Goal: Navigation & Orientation: Understand site structure

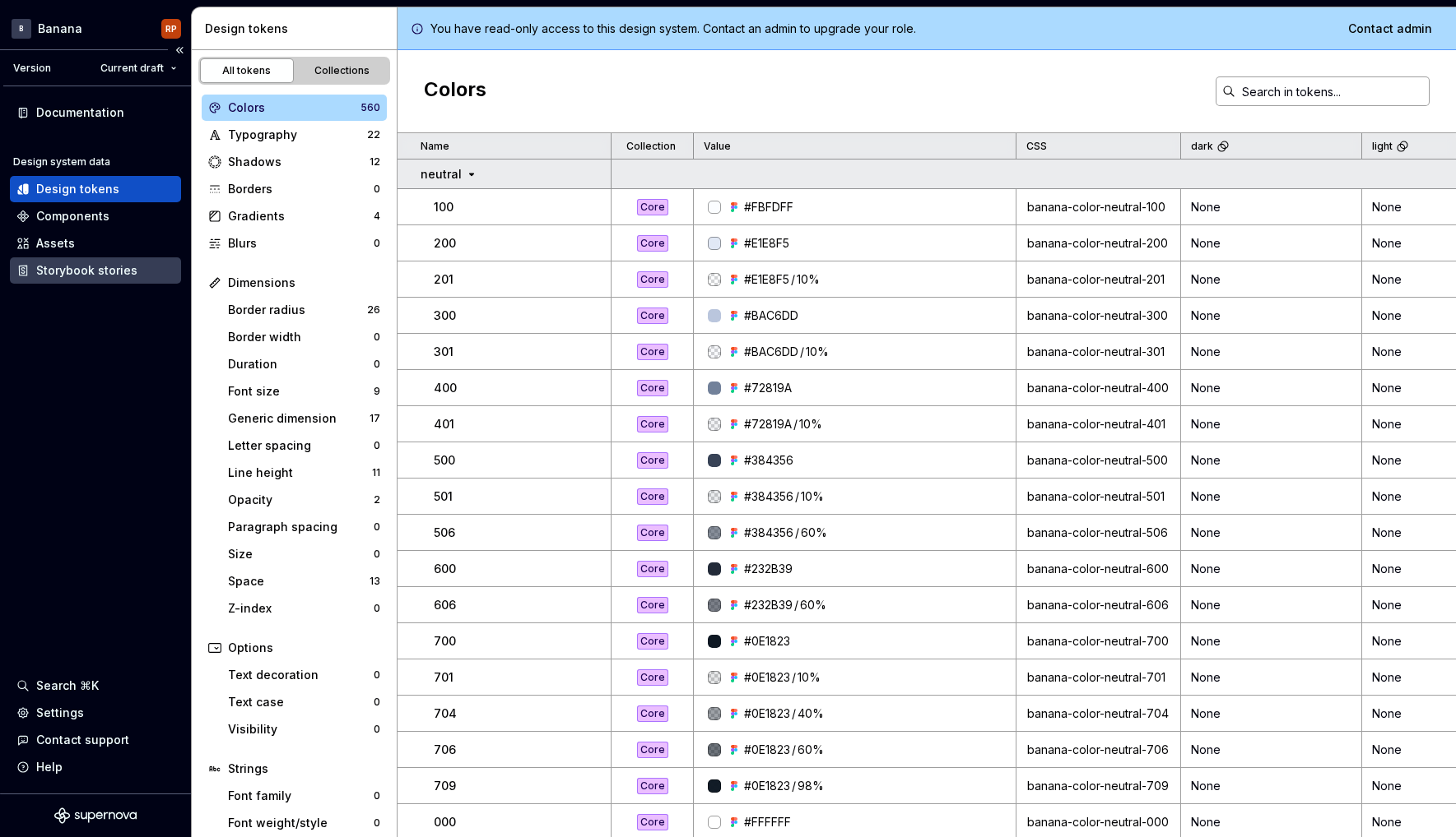
click at [73, 274] on div "Storybook stories" at bounding box center [87, 271] width 101 height 16
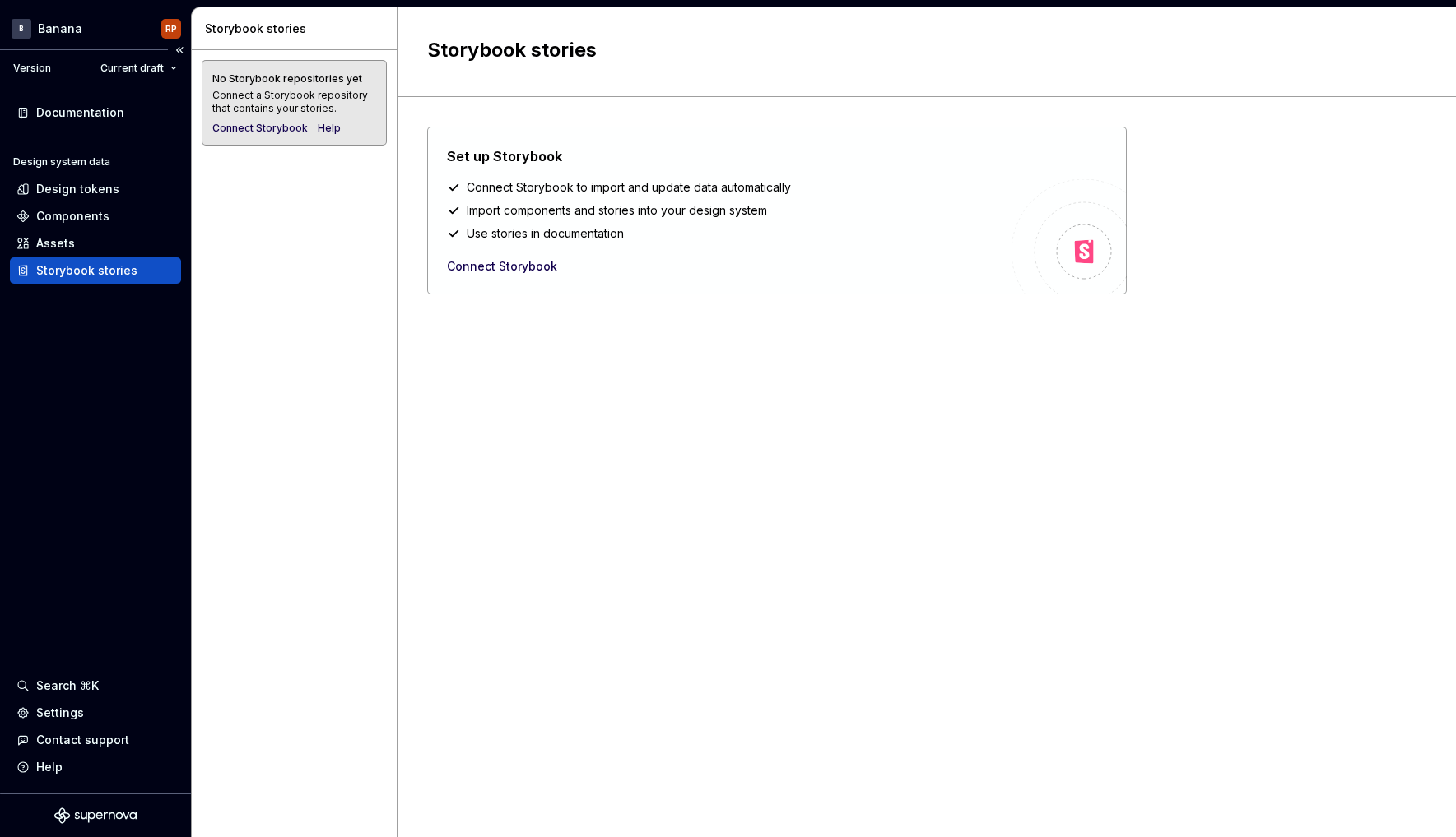
click at [80, 230] on div "Design system data Design tokens Components Assets Storybook stories" at bounding box center [96, 220] width 172 height 129
click at [72, 240] on div "Assets" at bounding box center [55, 243] width 38 height 16
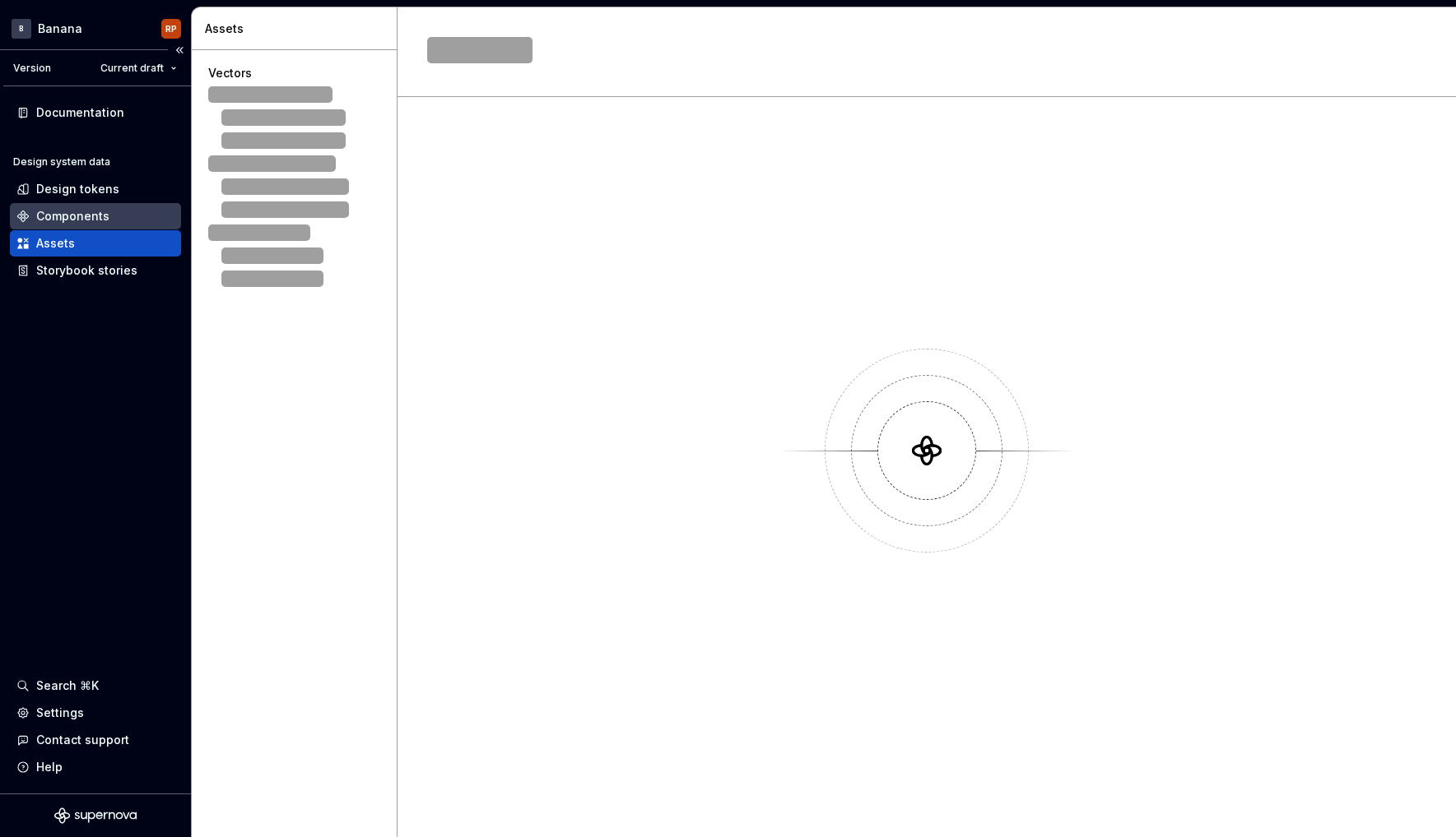
click at [80, 220] on div "Components" at bounding box center [73, 216] width 73 height 16
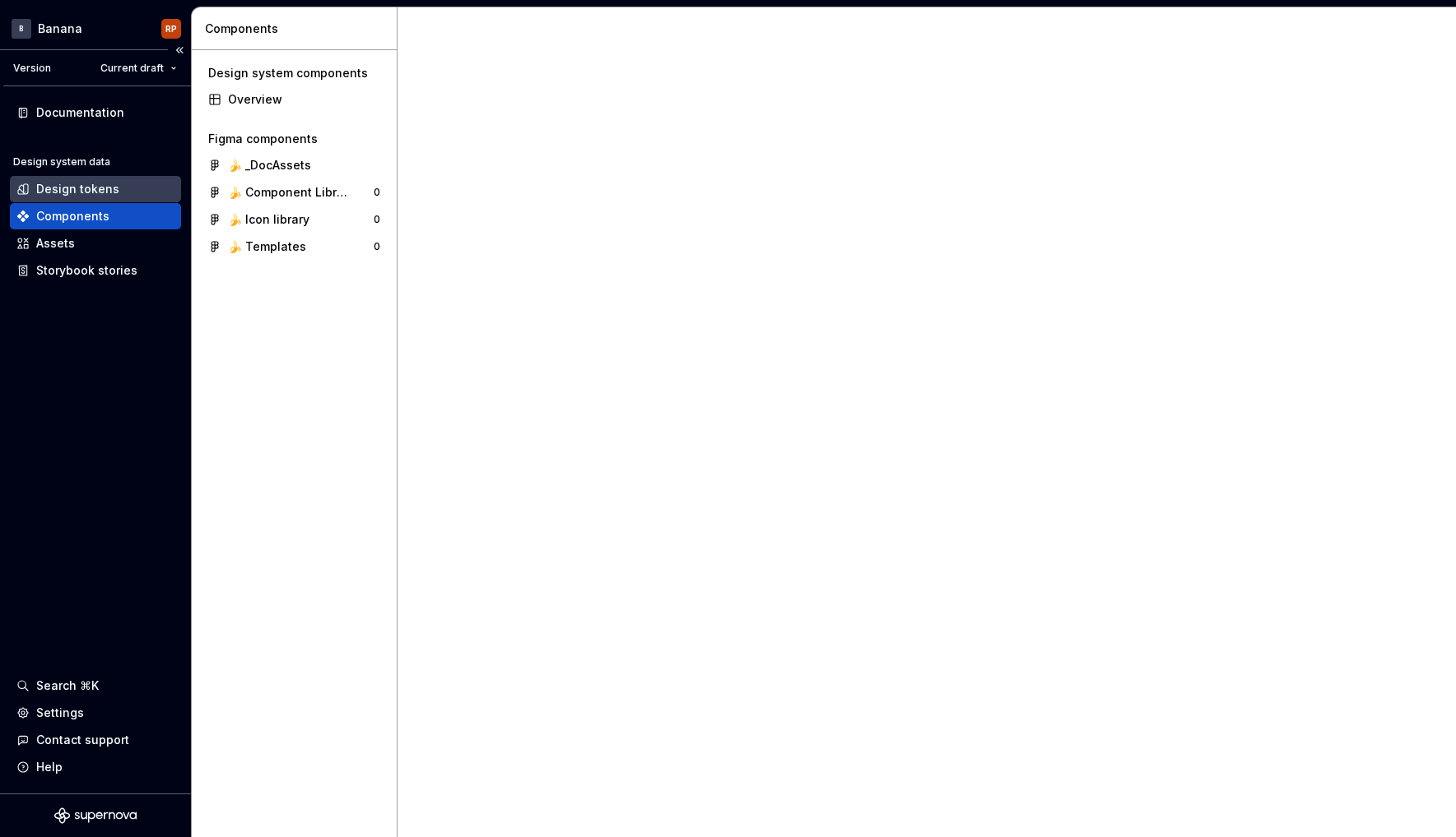
click at [79, 185] on div "Design tokens" at bounding box center [78, 189] width 83 height 16
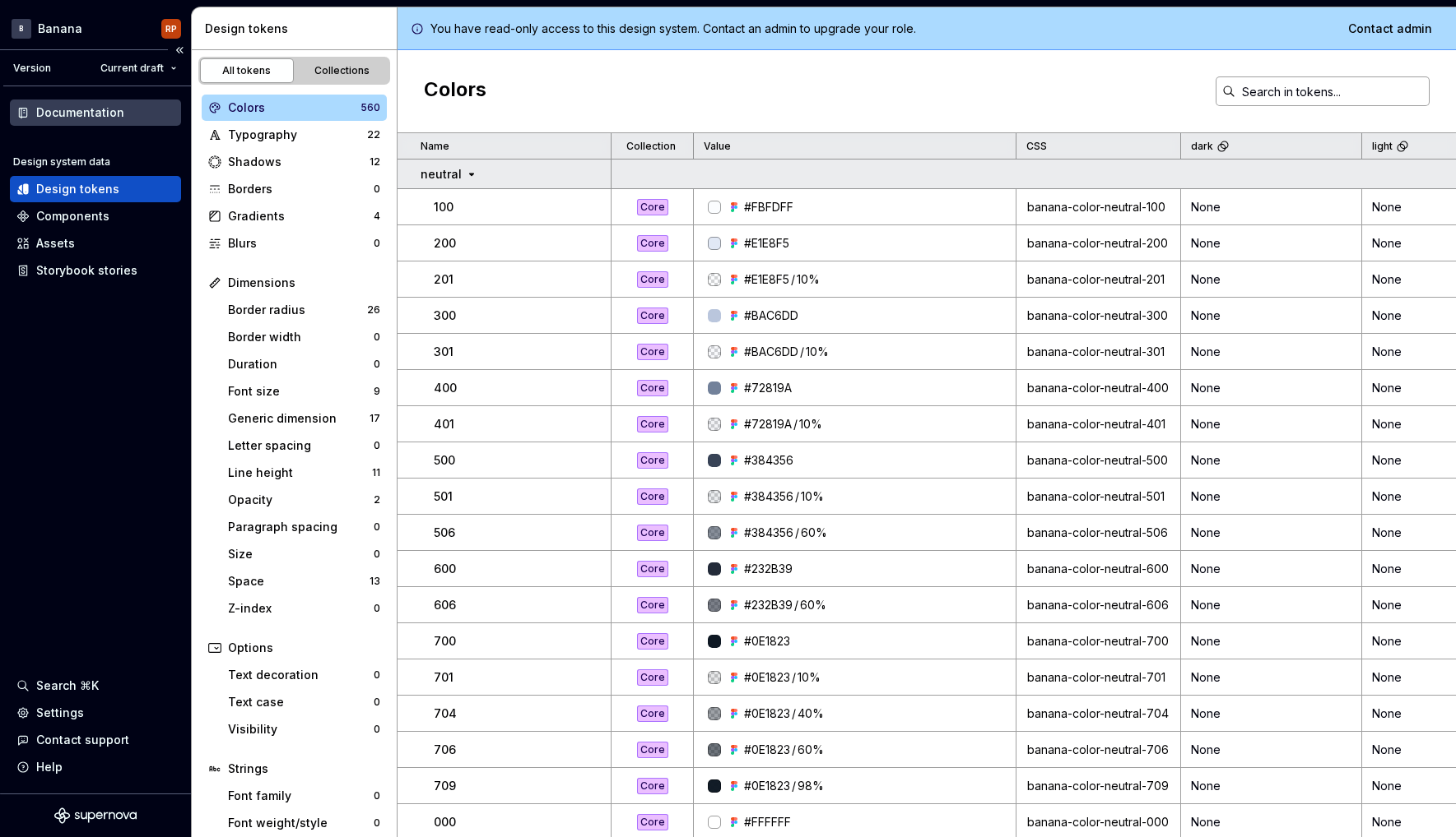
click at [87, 114] on div "Documentation" at bounding box center [80, 113] width 88 height 16
